Goal: Information Seeking & Learning: Learn about a topic

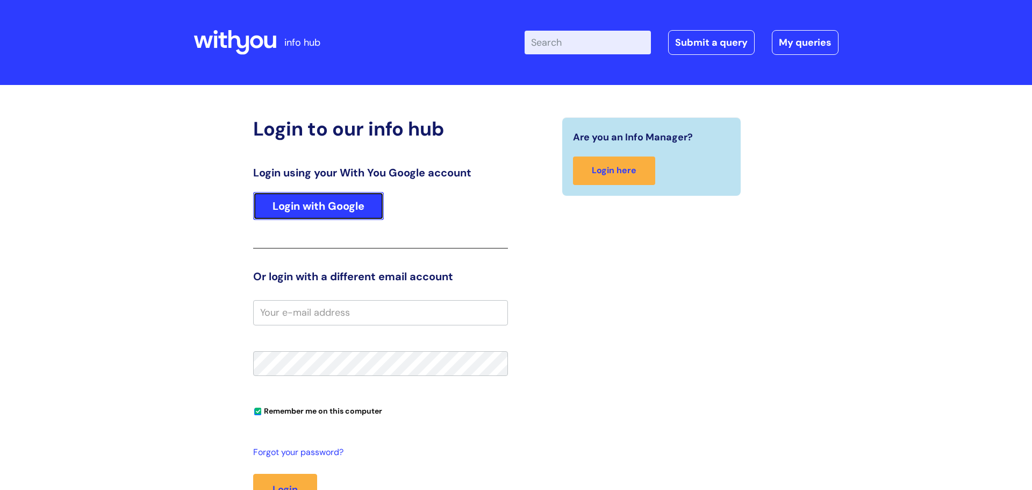
click at [328, 210] on link "Login with Google" at bounding box center [318, 206] width 131 height 28
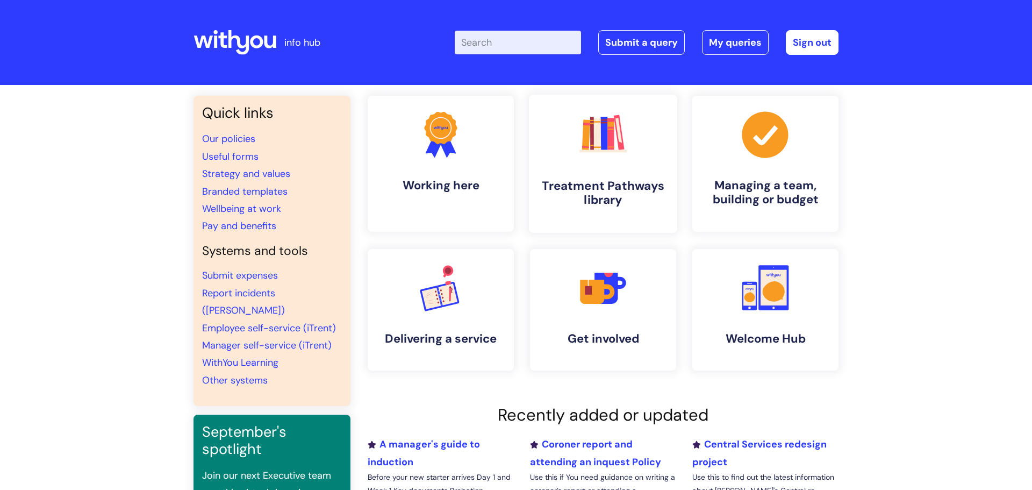
click at [620, 182] on h4 "Treatment Pathways library" at bounding box center [603, 192] width 131 height 29
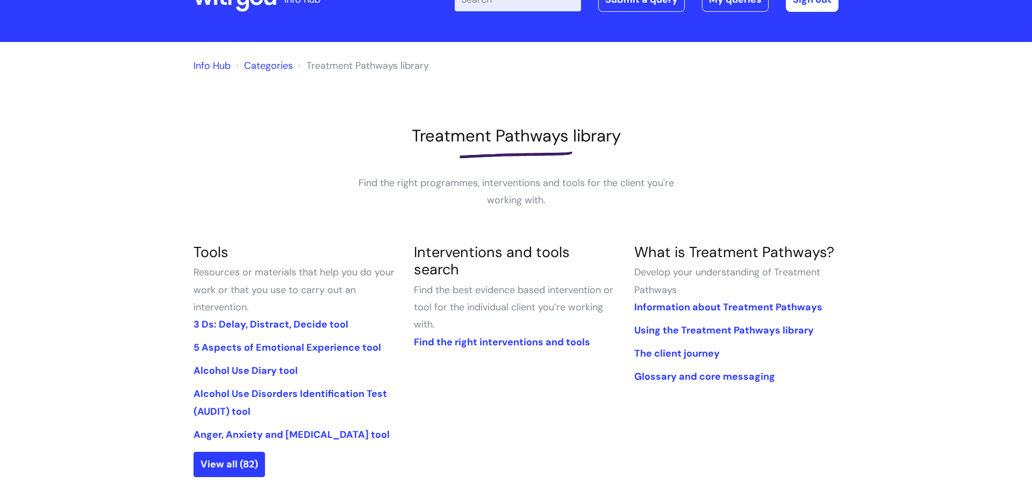
scroll to position [106, 0]
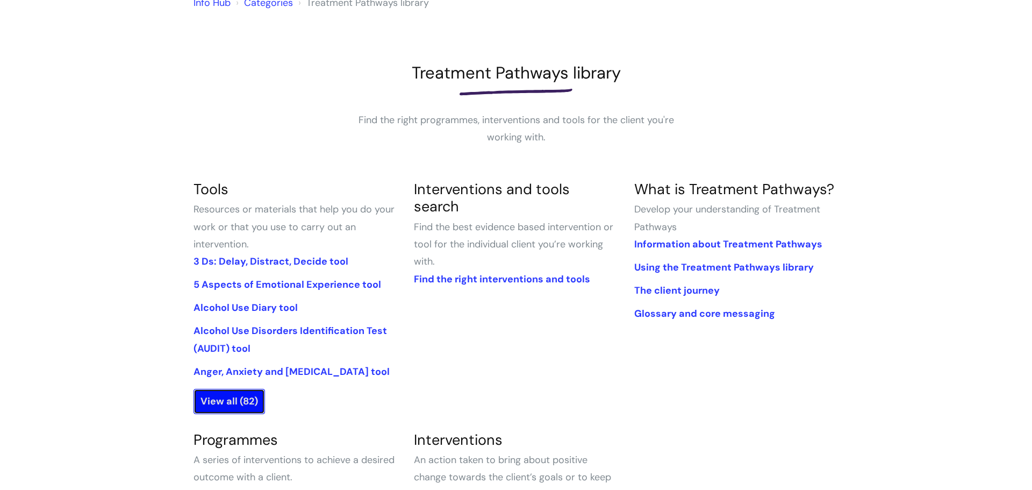
click at [229, 399] on link "View all (82)" at bounding box center [229, 401] width 71 height 25
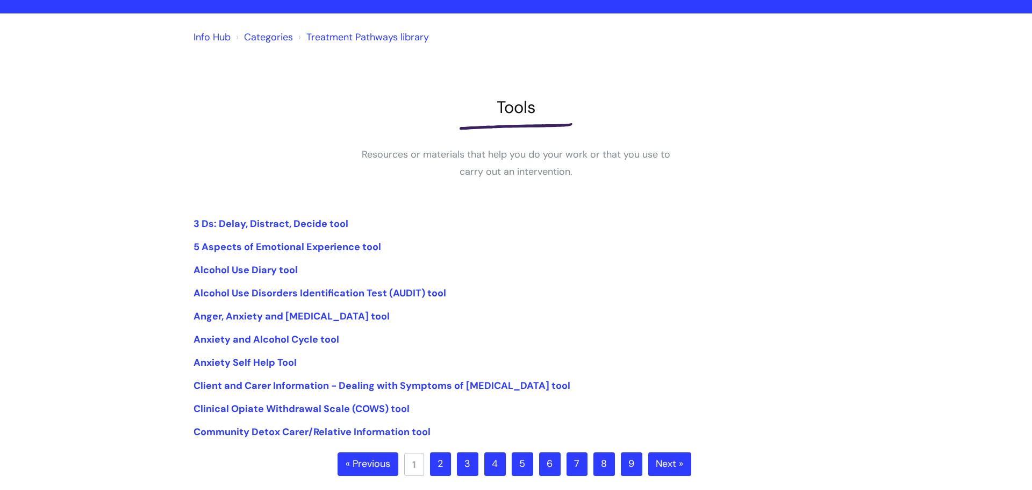
scroll to position [73, 0]
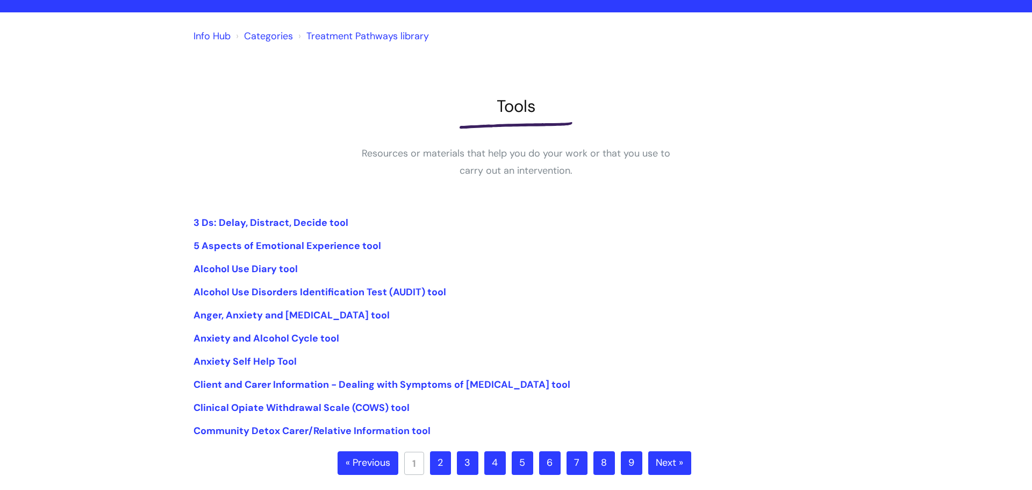
click at [439, 456] on link "2" at bounding box center [440, 463] width 21 height 24
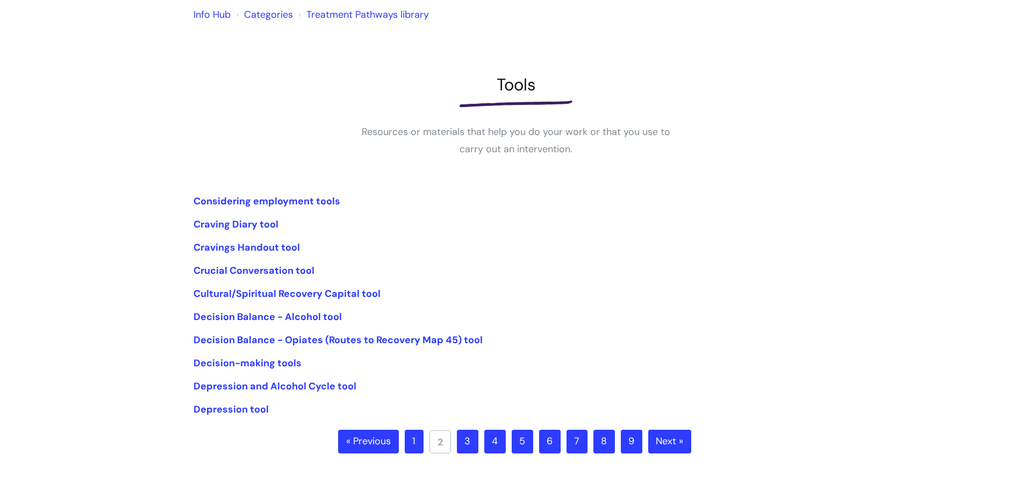
scroll to position [95, 0]
click at [468, 444] on link "3" at bounding box center [468, 441] width 22 height 24
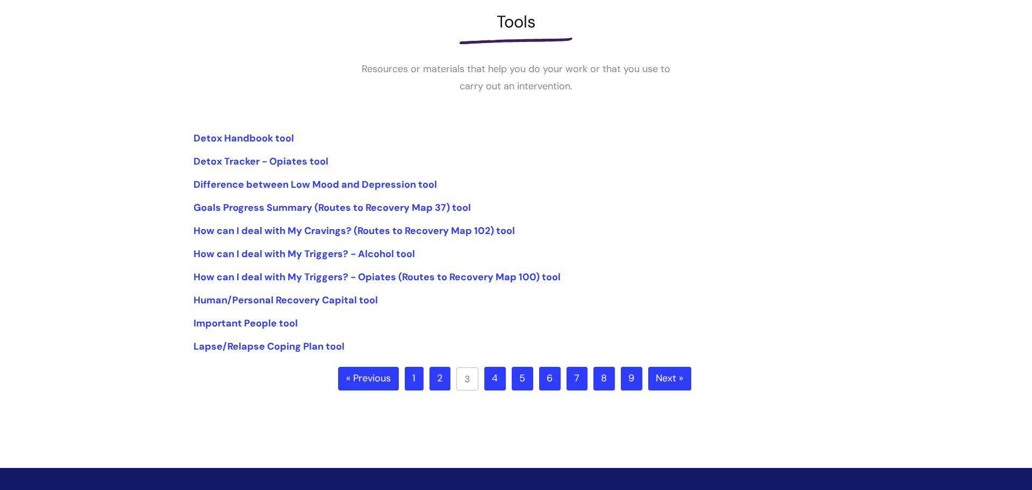
scroll to position [162, 0]
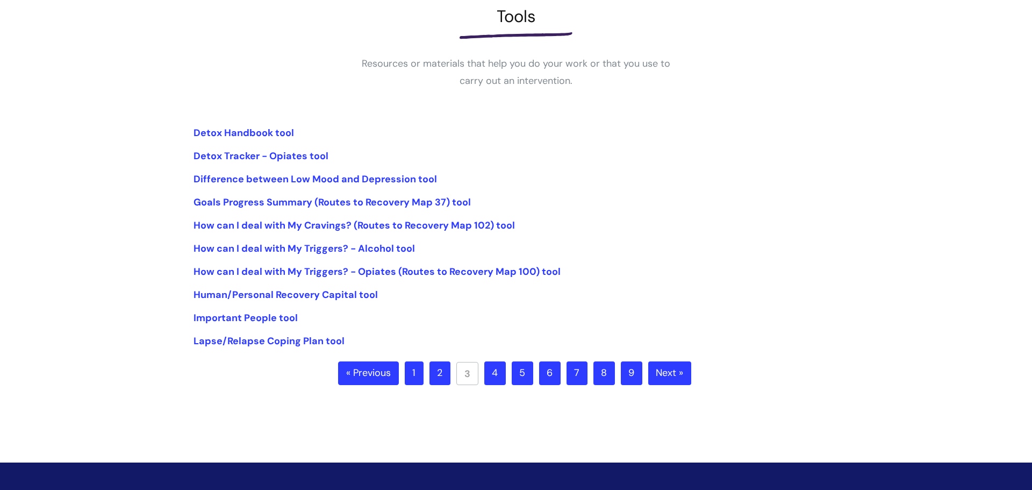
click at [407, 364] on link "1" at bounding box center [414, 373] width 19 height 24
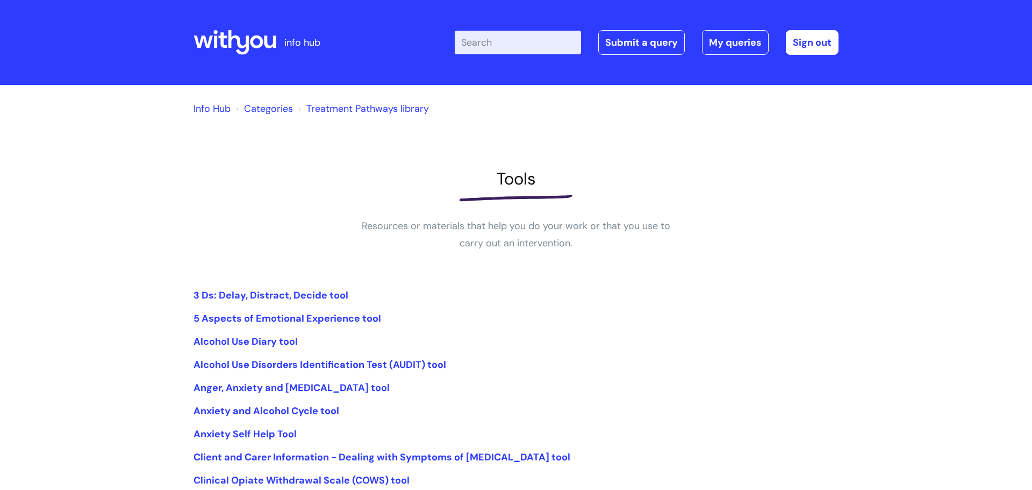
click at [328, 109] on link "Treatment Pathways library" at bounding box center [367, 108] width 123 height 13
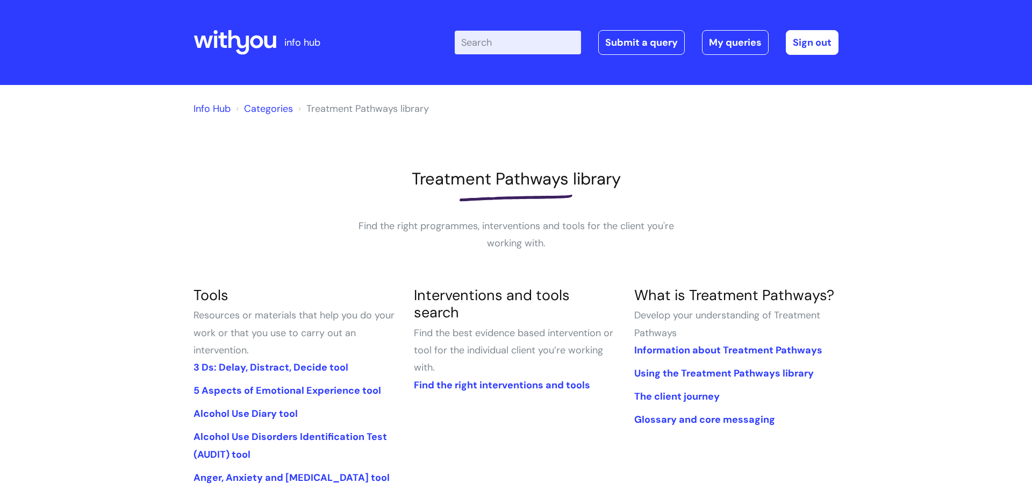
scroll to position [94, 0]
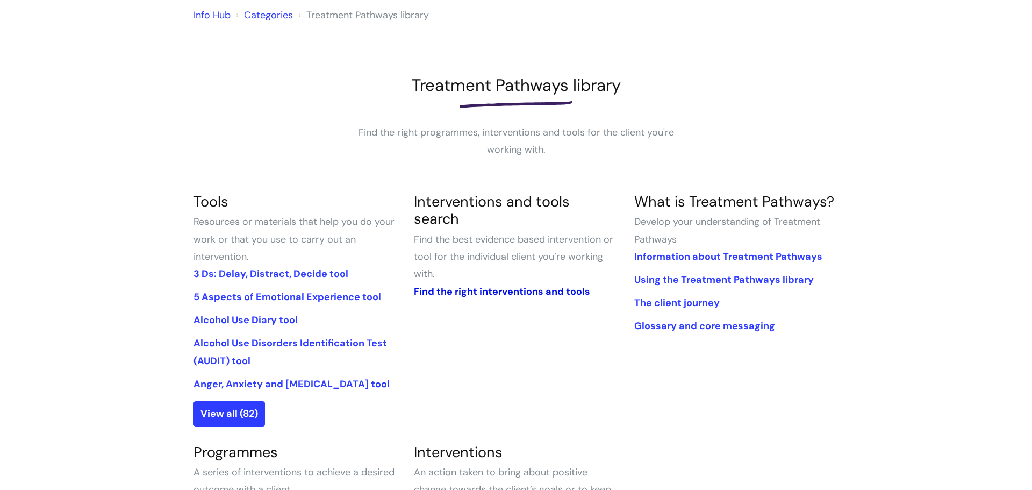
click at [476, 285] on link "Find the right interventions and tools" at bounding box center [502, 291] width 176 height 13
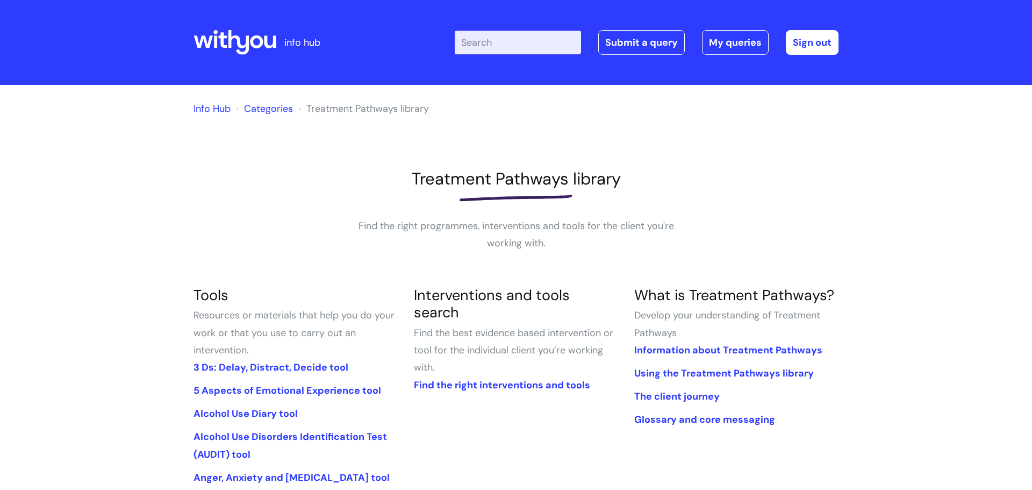
scroll to position [94, 0]
